Goal: Navigation & Orientation: Find specific page/section

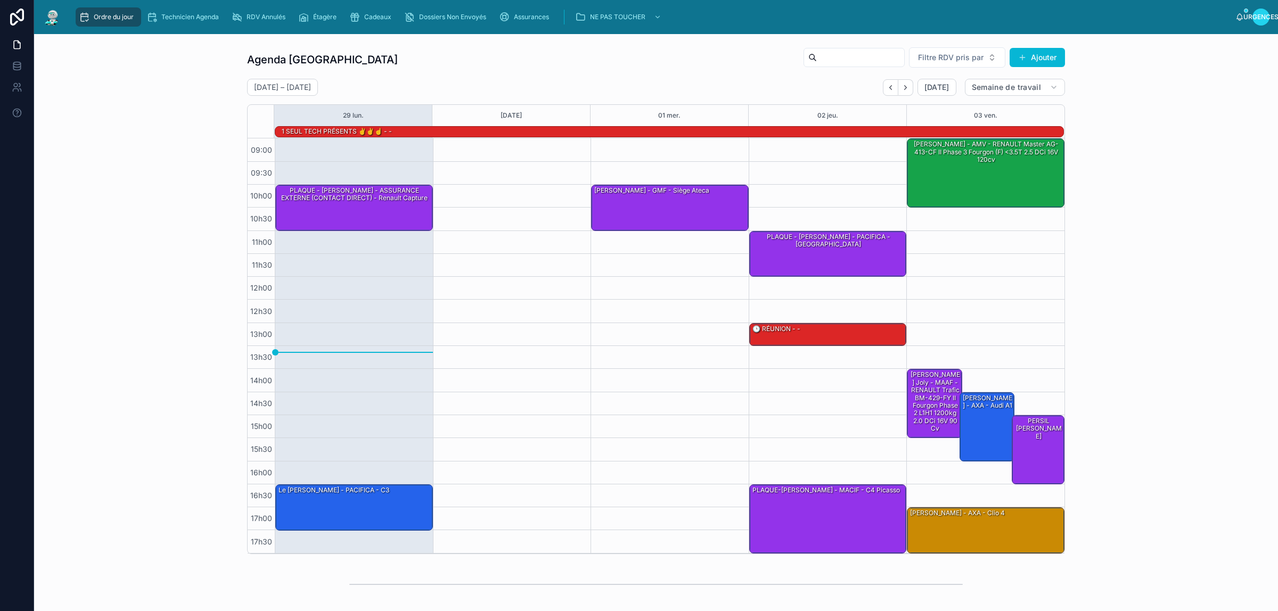
click at [136, 100] on div "Agenda Rennes Filtre RDV pris par Ajouter [DATE] – [DATE] [DATE] Semaine de tra…" at bounding box center [656, 301] width 1227 height 516
click at [160, 131] on div "Agenda Rennes Filtre RDV pris par Ajouter [DATE] – [DATE] [DATE] Semaine de tra…" at bounding box center [656, 301] width 1227 height 516
click at [148, 196] on div "Agenda Rennes Filtre RDV pris par Ajouter [DATE] – [DATE] [DATE] Semaine de tra…" at bounding box center [656, 301] width 1227 height 516
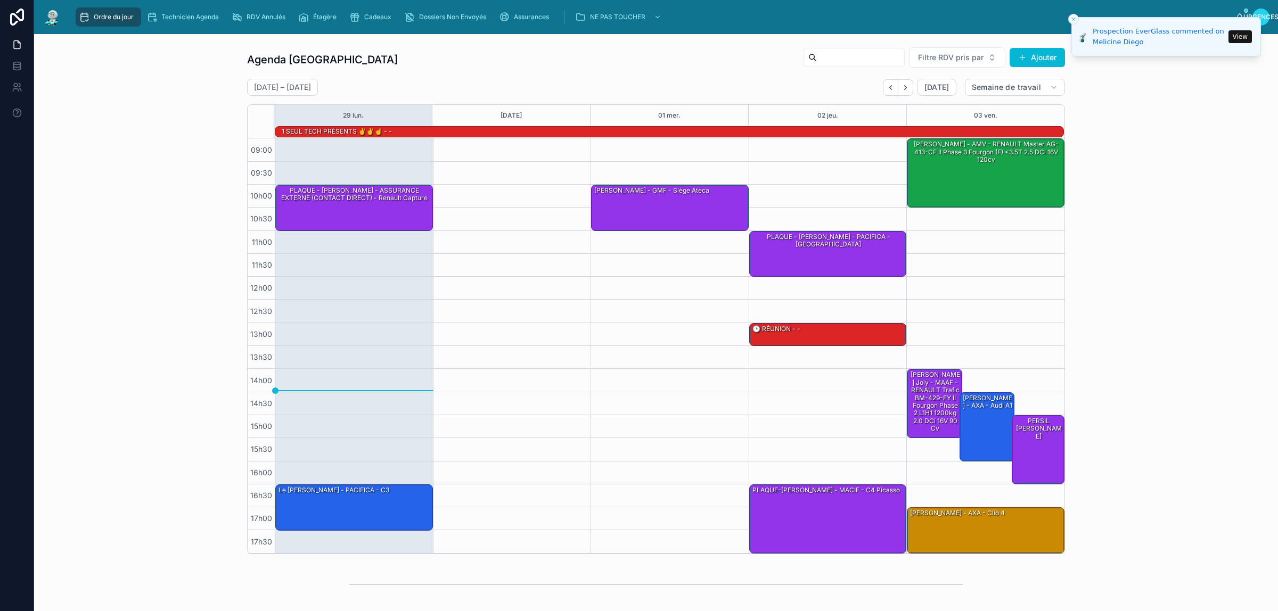
click at [1240, 41] on button "View" at bounding box center [1240, 36] width 23 height 13
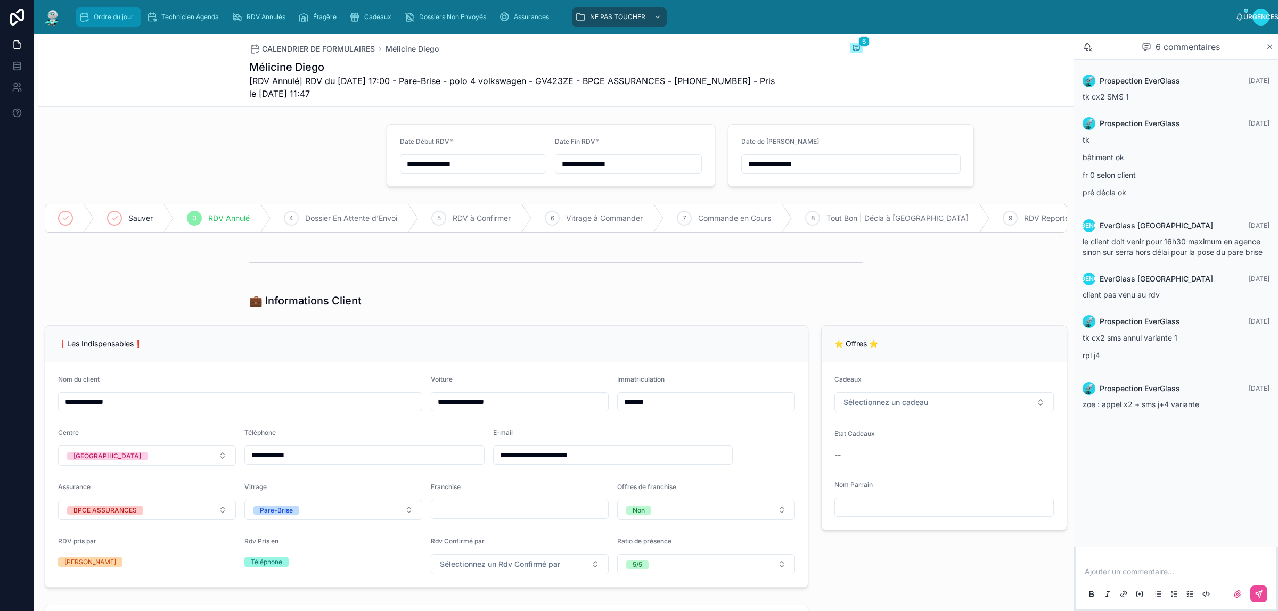
click at [93, 23] on div "Ordre du jour" at bounding box center [108, 17] width 59 height 17
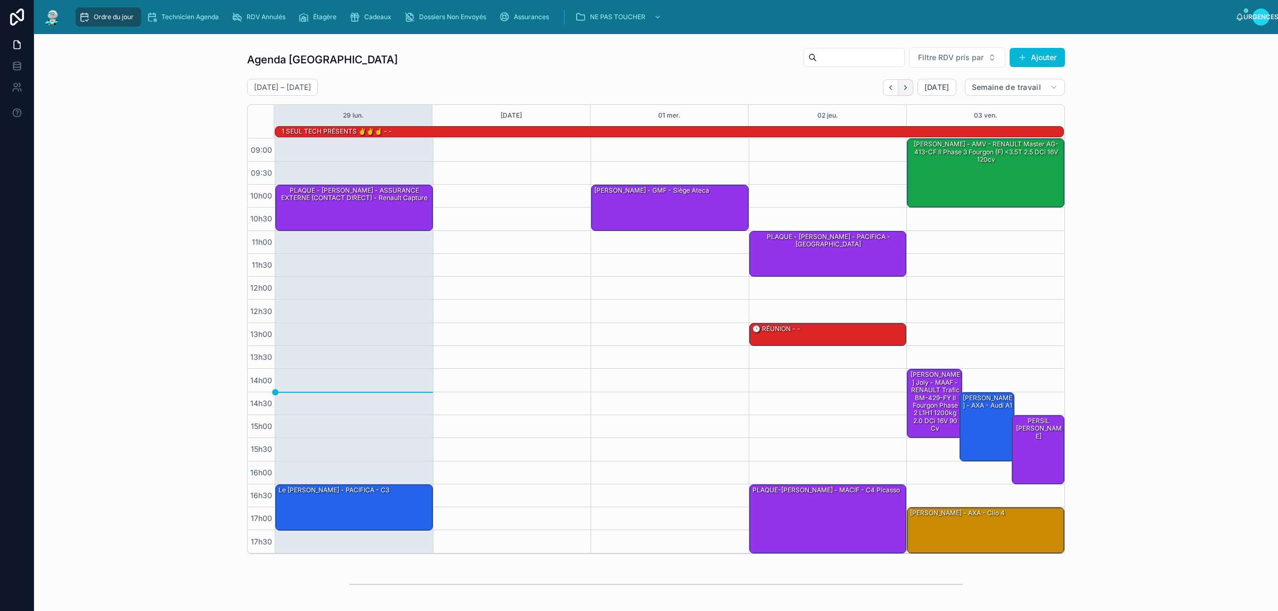
click at [899, 83] on button "Suivant" at bounding box center [906, 87] width 15 height 17
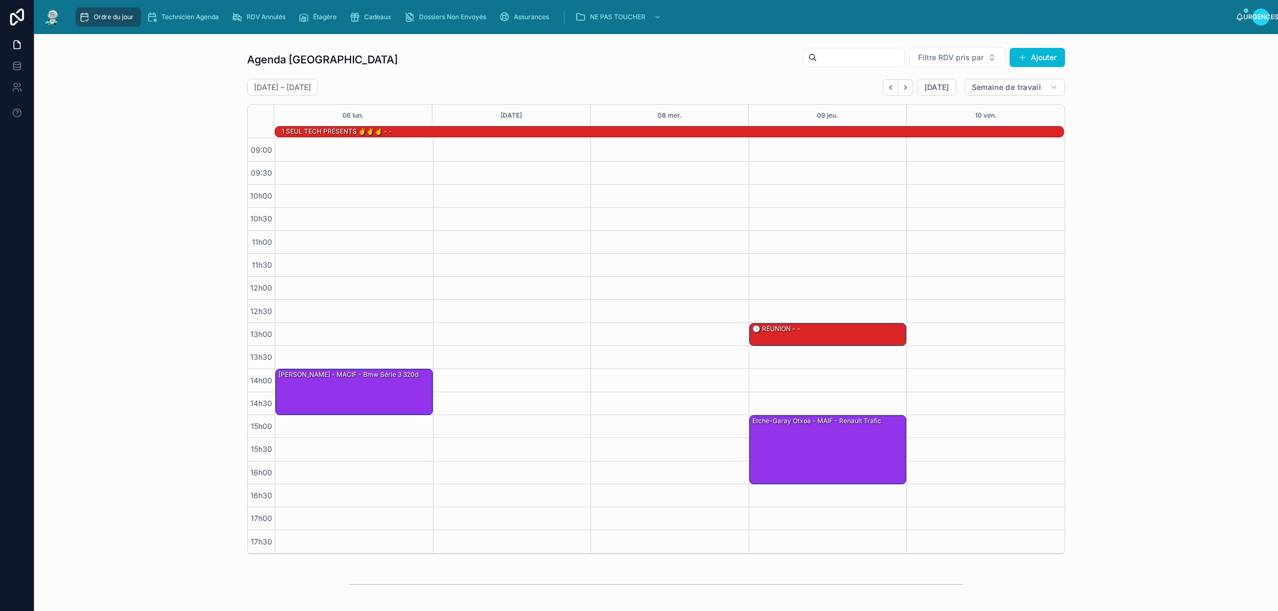
click at [899, 83] on button "Suivant" at bounding box center [906, 87] width 15 height 17
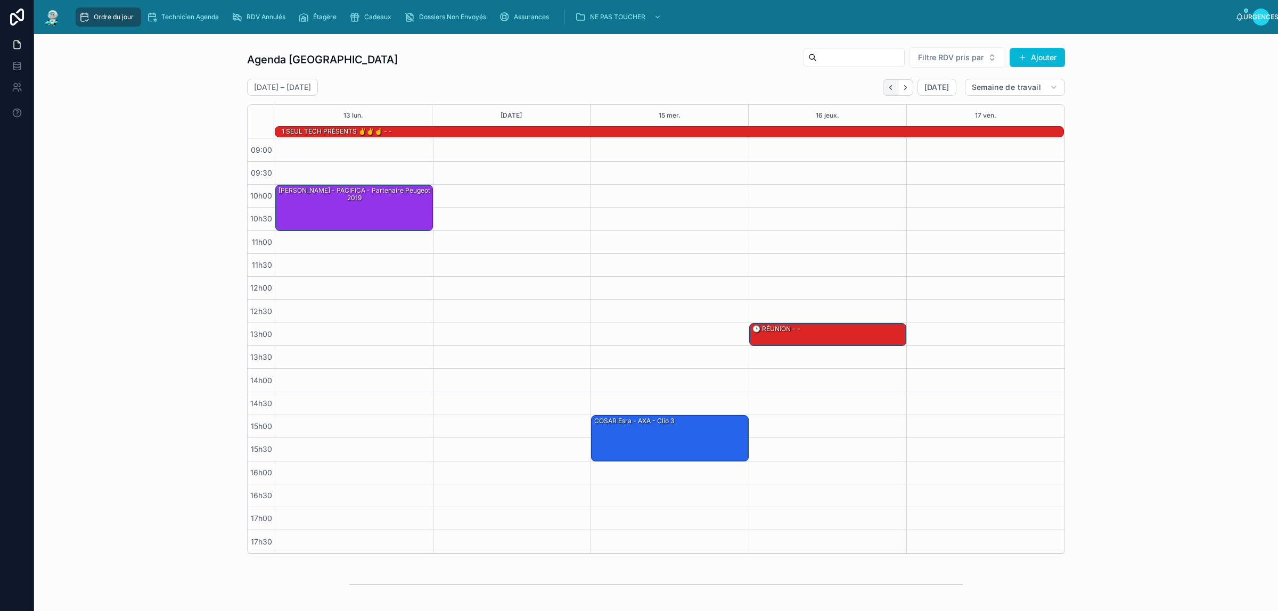
click at [887, 88] on icon "Dos" at bounding box center [891, 88] width 8 height 8
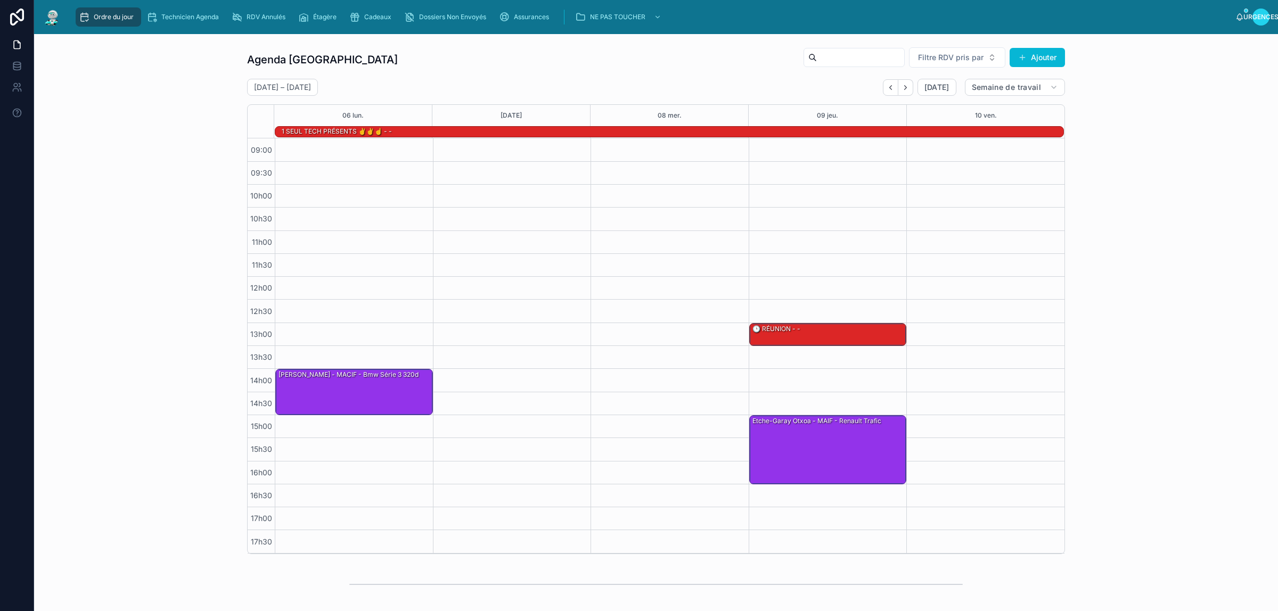
click at [887, 88] on icon "Dos" at bounding box center [891, 88] width 8 height 8
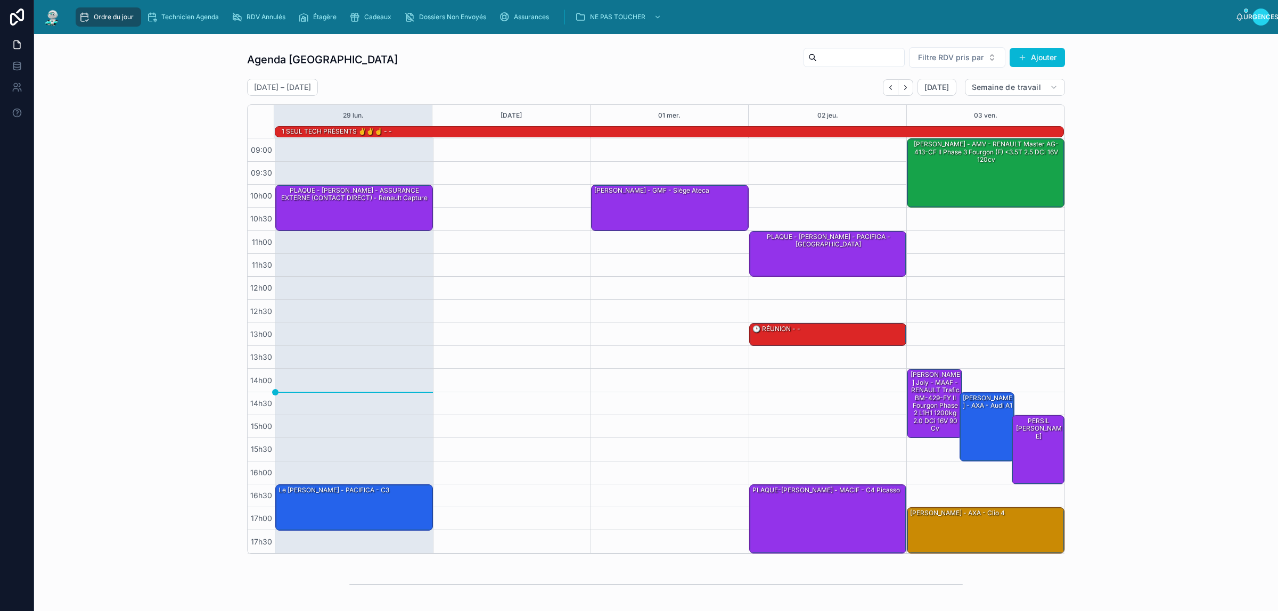
click at [675, 81] on div "[DATE] – [DATE] [DATE] Semaine de travail" at bounding box center [656, 87] width 818 height 17
click at [126, 77] on div "Agenda Rennes Filtre RDV pris par Ajouter [DATE] – [DATE] [DATE] Semaine de tra…" at bounding box center [656, 301] width 1227 height 516
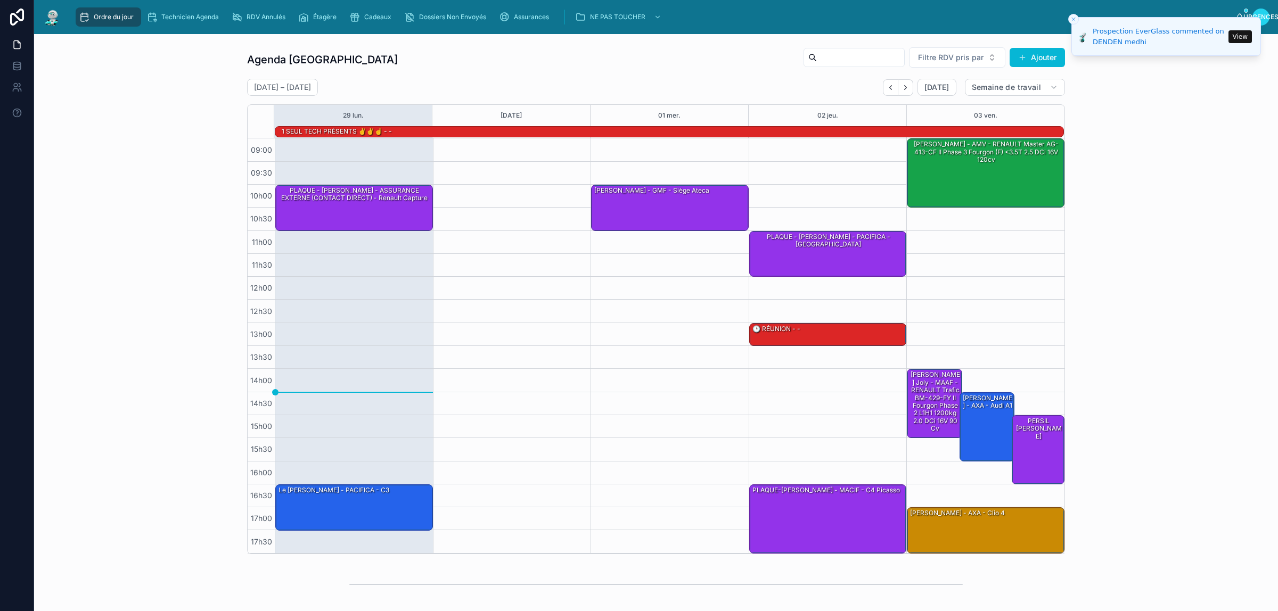
click at [185, 100] on div "Agenda Rennes Filtre RDV pris par Ajouter [DATE] – [DATE] [DATE] Semaine de tra…" at bounding box center [656, 301] width 1227 height 516
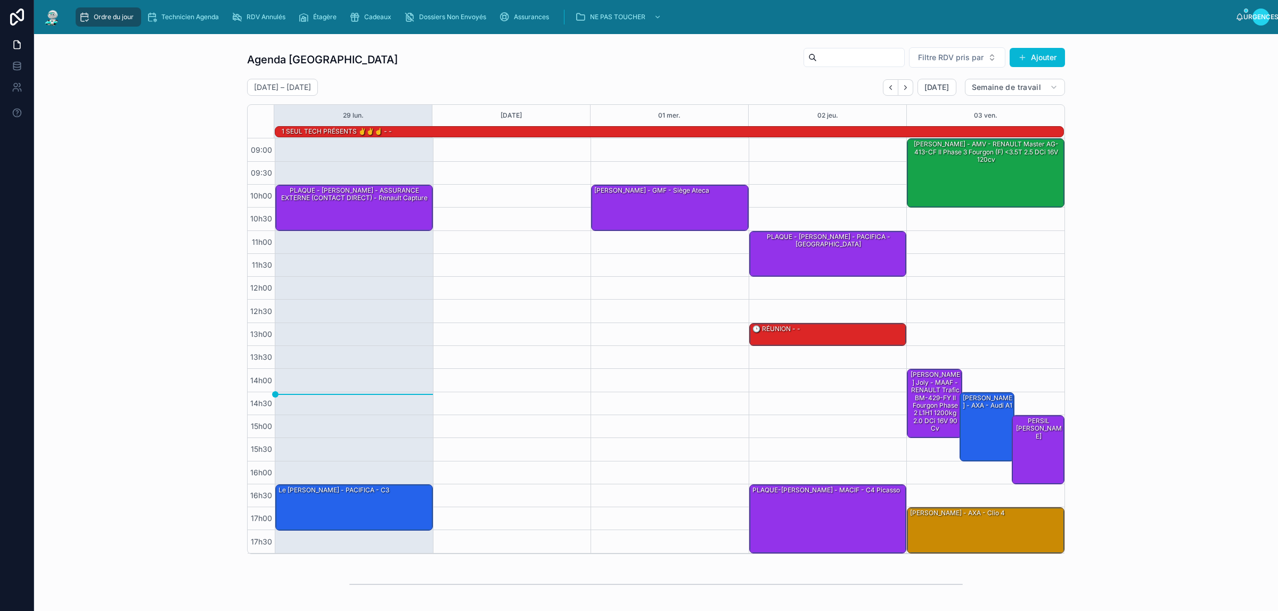
click at [440, 53] on div "Agenda Rennes Filtre RDV pris par [PERSON_NAME]" at bounding box center [656, 60] width 818 height 26
click at [163, 107] on div "Agenda Rennes Filtre RDV pris par Ajouter [DATE] – [DATE] [DATE] Semaine de tra…" at bounding box center [656, 301] width 1227 height 516
click at [195, 101] on div "Agenda Rennes Filtre RDV pris par Ajouter [DATE] – [DATE] [DATE] Semaine de tra…" at bounding box center [656, 301] width 1227 height 516
click at [378, 19] on font "Cadeaux" at bounding box center [377, 17] width 27 height 8
